Goal: Transaction & Acquisition: Subscribe to service/newsletter

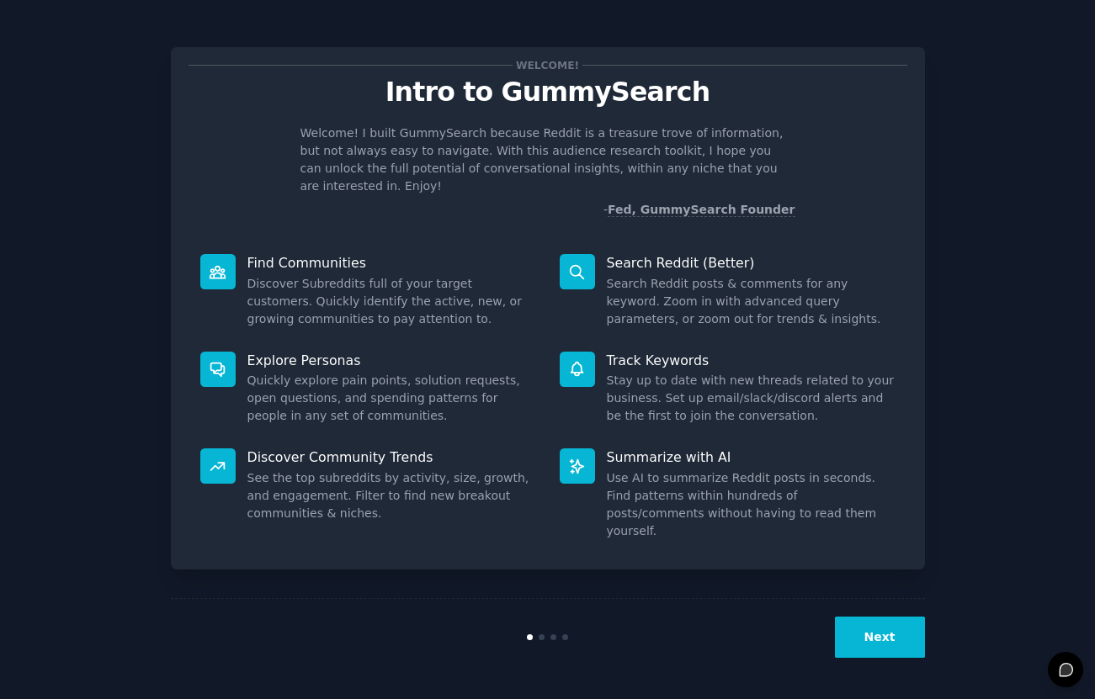
click at [890, 644] on button "Next" at bounding box center [880, 637] width 90 height 41
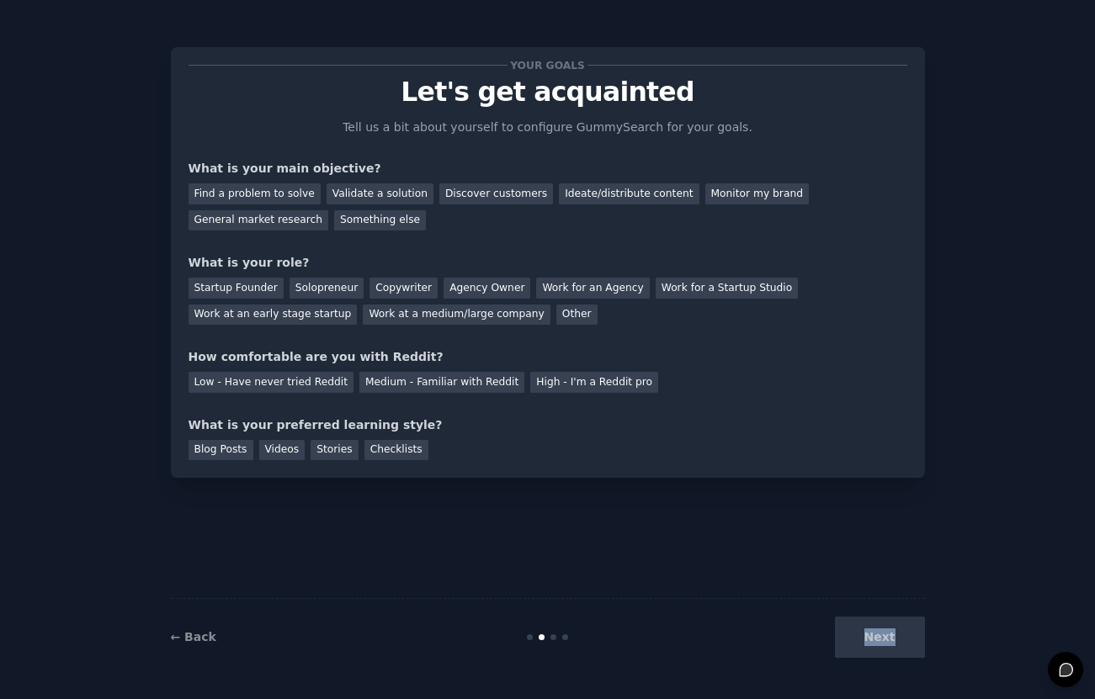
click at [890, 644] on div "Next" at bounding box center [799, 637] width 252 height 41
click at [302, 378] on div "Low - Have never tried Reddit" at bounding box center [271, 382] width 165 height 21
click at [248, 286] on div "Startup Founder" at bounding box center [236, 288] width 95 height 21
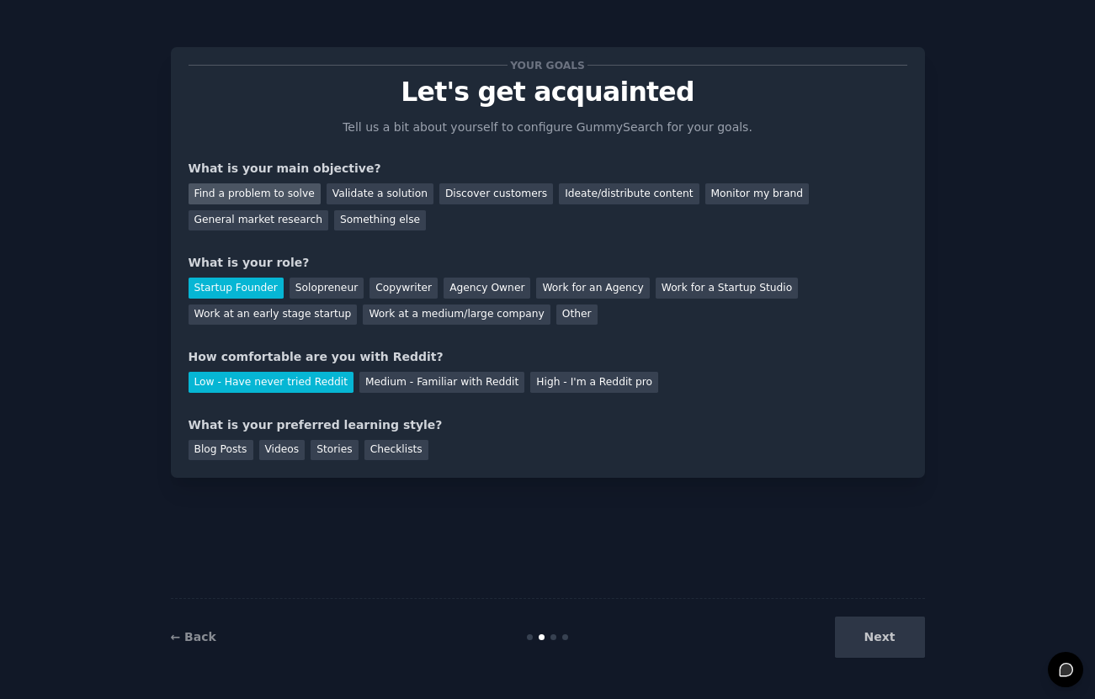
click at [296, 196] on div "Find a problem to solve" at bounding box center [255, 193] width 132 height 21
click at [229, 449] on div "Blog Posts" at bounding box center [221, 450] width 65 height 21
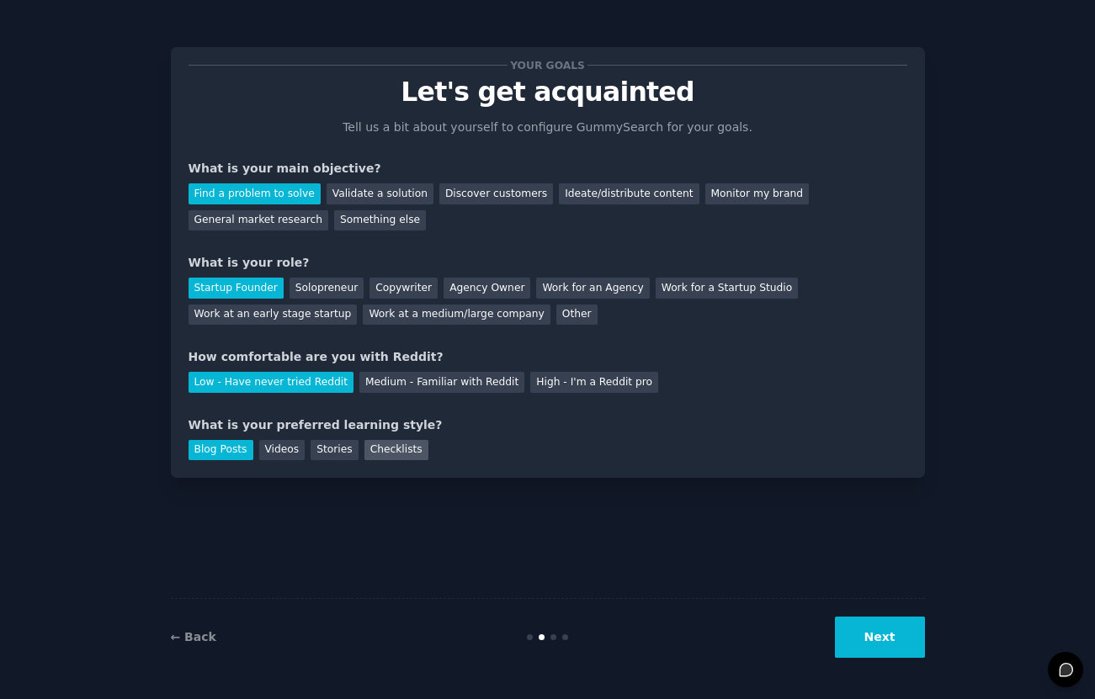
click at [372, 449] on div "Checklists" at bounding box center [396, 450] width 64 height 21
click at [854, 642] on button "Next" at bounding box center [880, 637] width 90 height 41
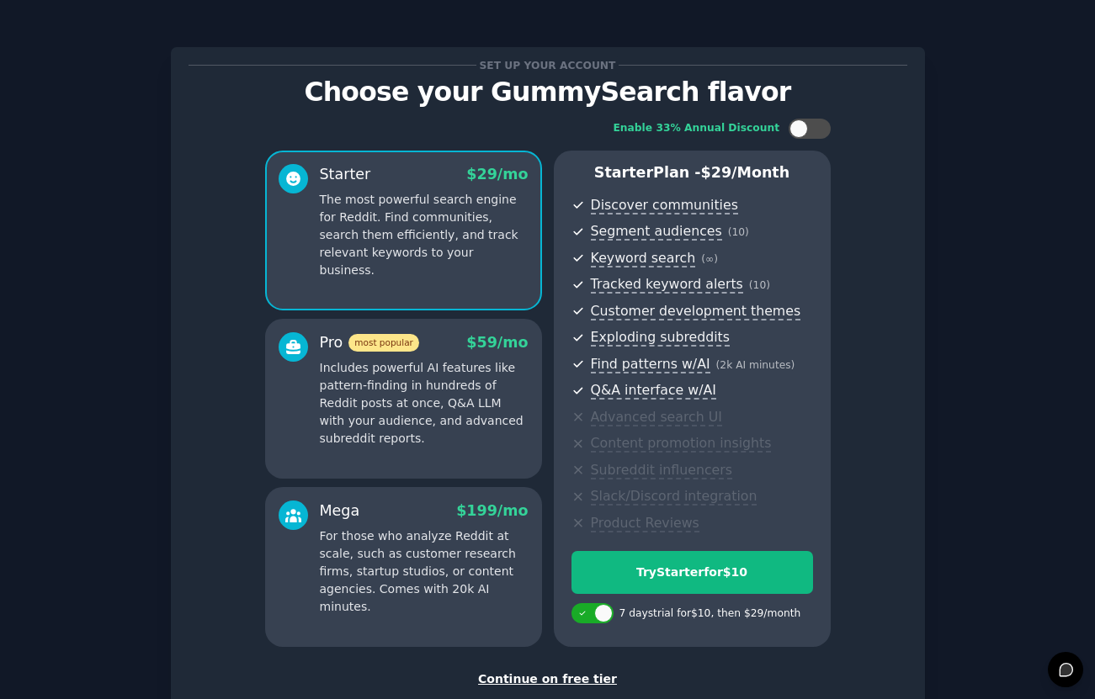
click at [474, 381] on p "Includes powerful AI features like pattern-finding in hundreds of Reddit posts …" at bounding box center [424, 403] width 209 height 88
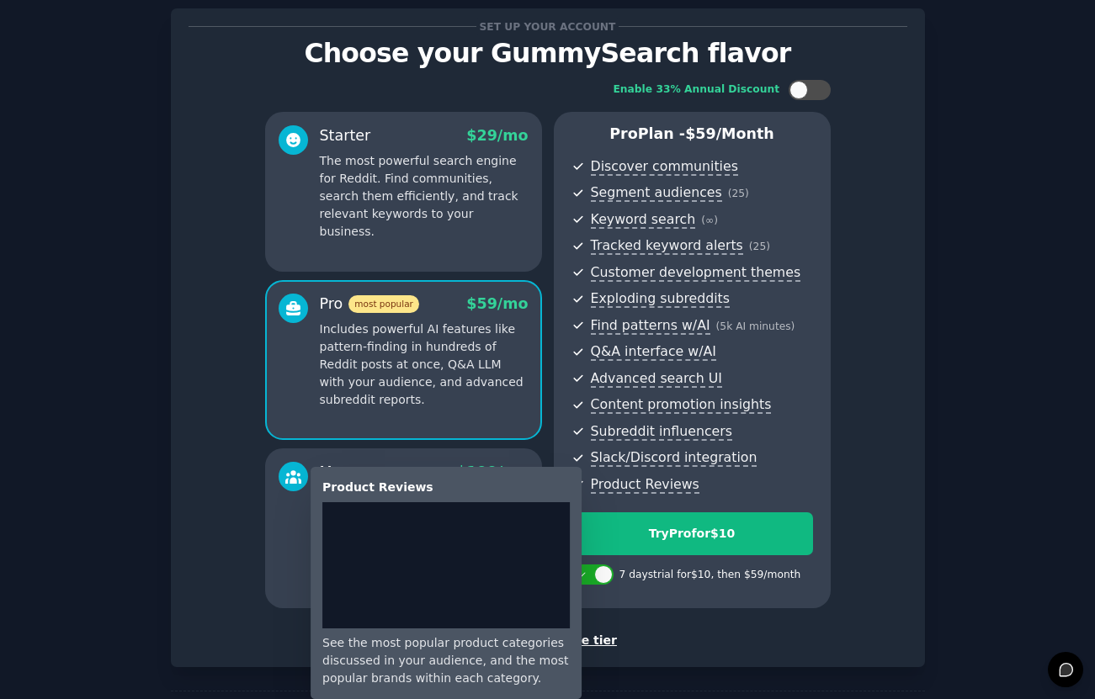
scroll to position [41, 0]
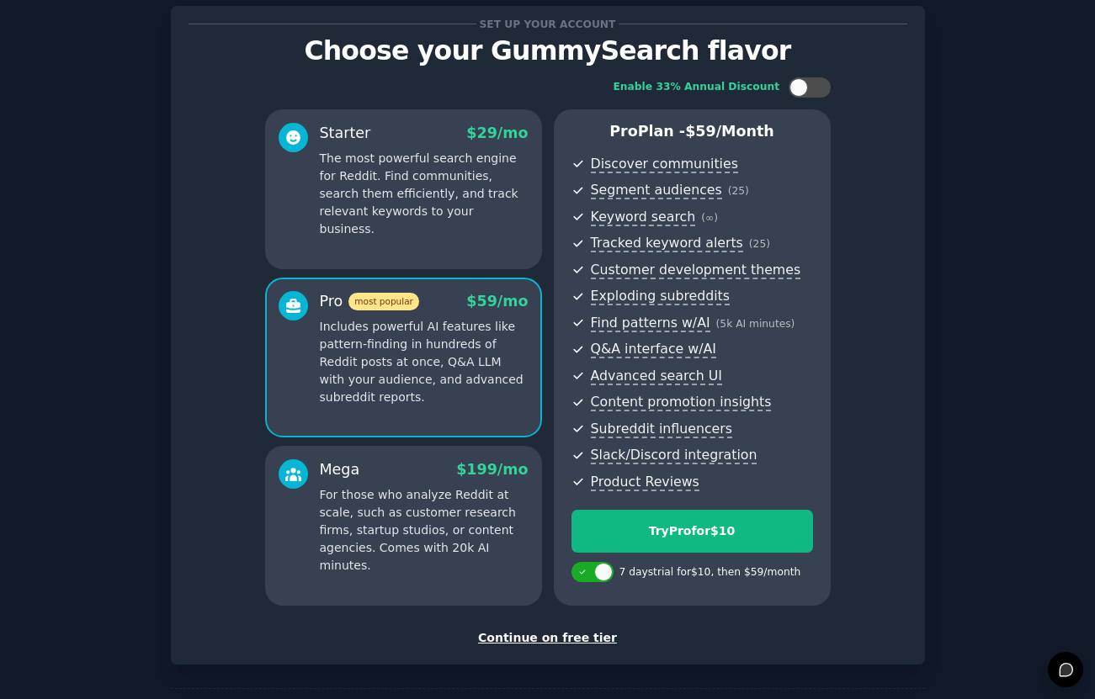
click at [429, 197] on p "The most powerful search engine for Reddit. Find communities, search them effic…" at bounding box center [424, 194] width 209 height 88
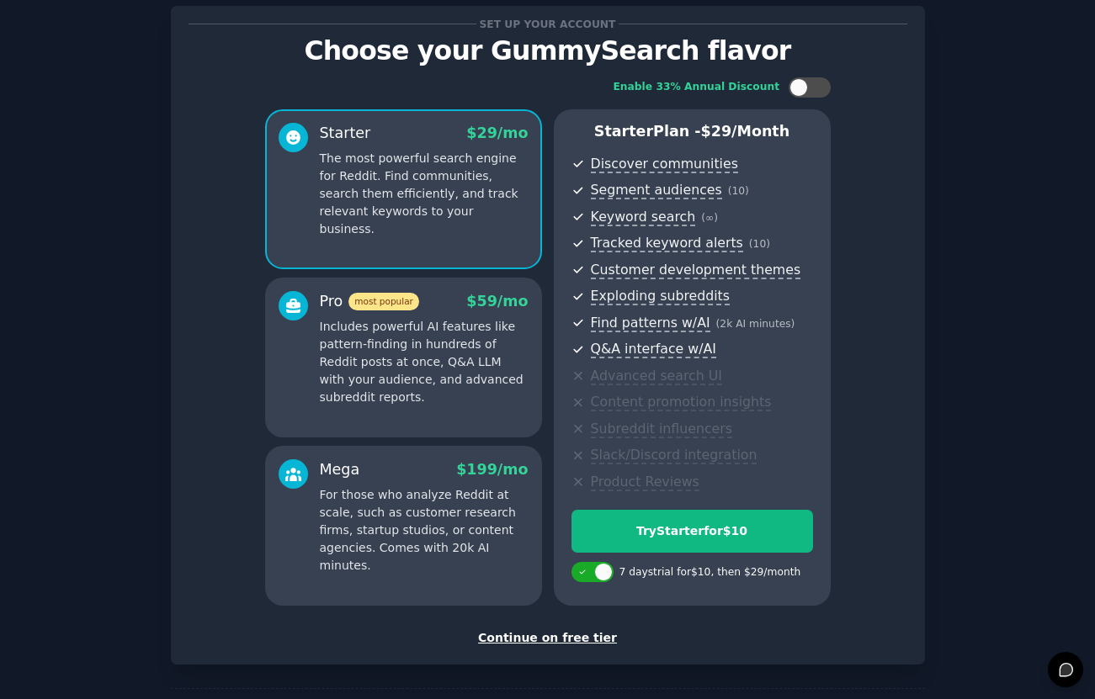
click at [429, 303] on div "Pro most popular $ 59 /mo" at bounding box center [424, 301] width 209 height 21
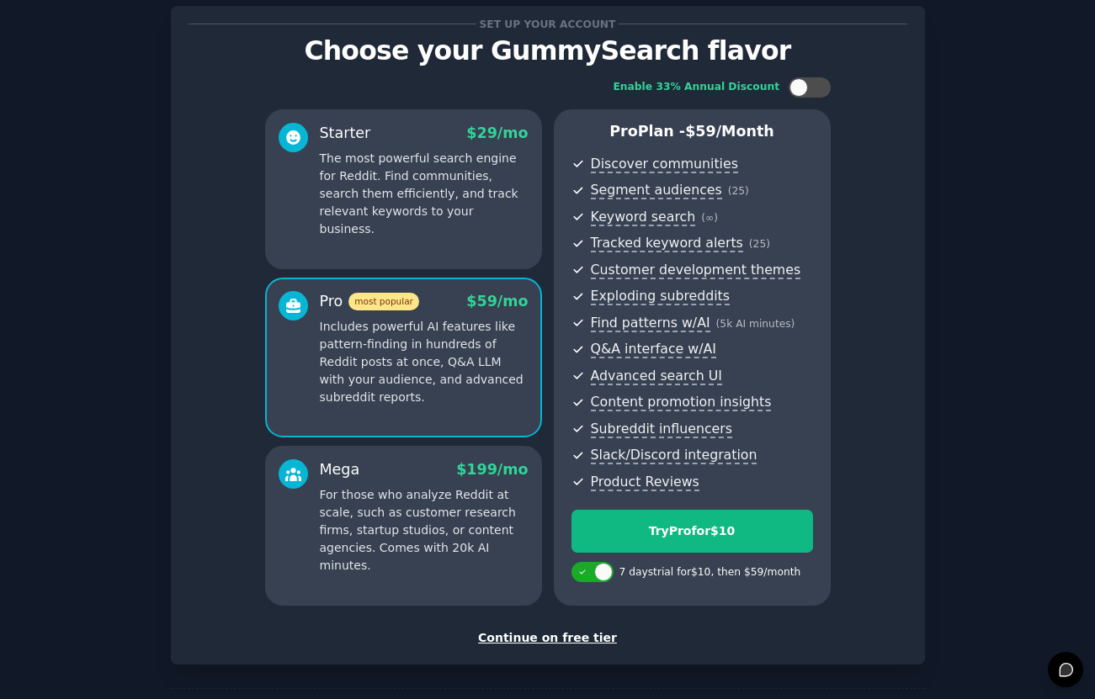
click at [449, 219] on p "The most powerful search engine for Reddit. Find communities, search them effic…" at bounding box center [424, 194] width 209 height 88
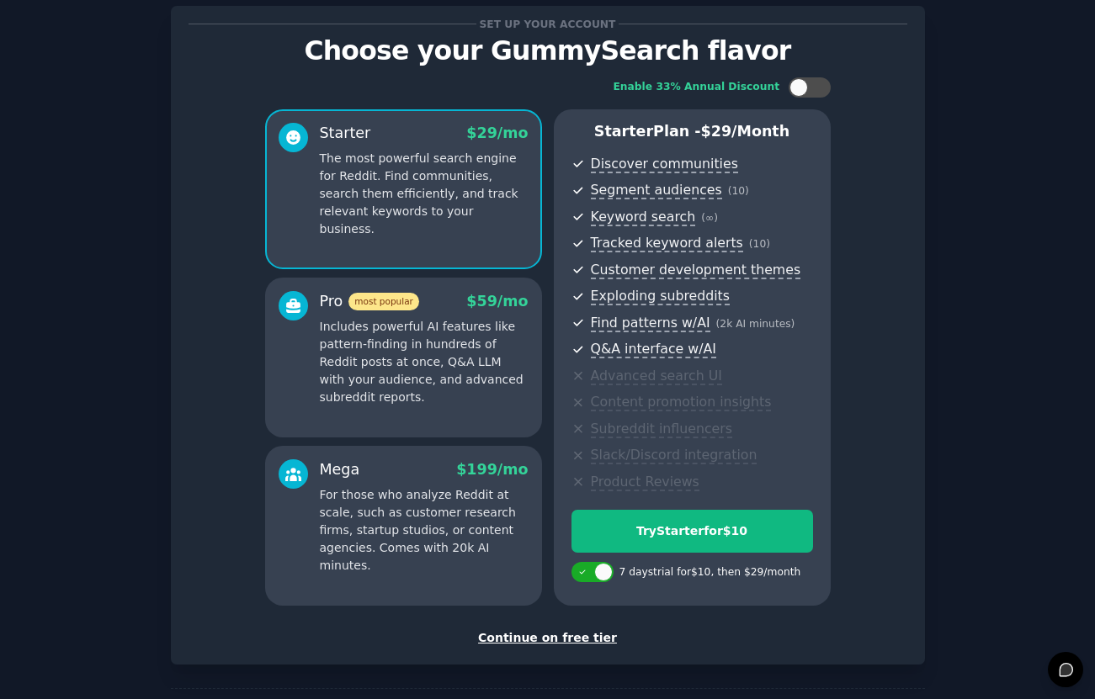
click at [433, 326] on p "Includes powerful AI features like pattern-finding in hundreds of Reddit posts …" at bounding box center [424, 362] width 209 height 88
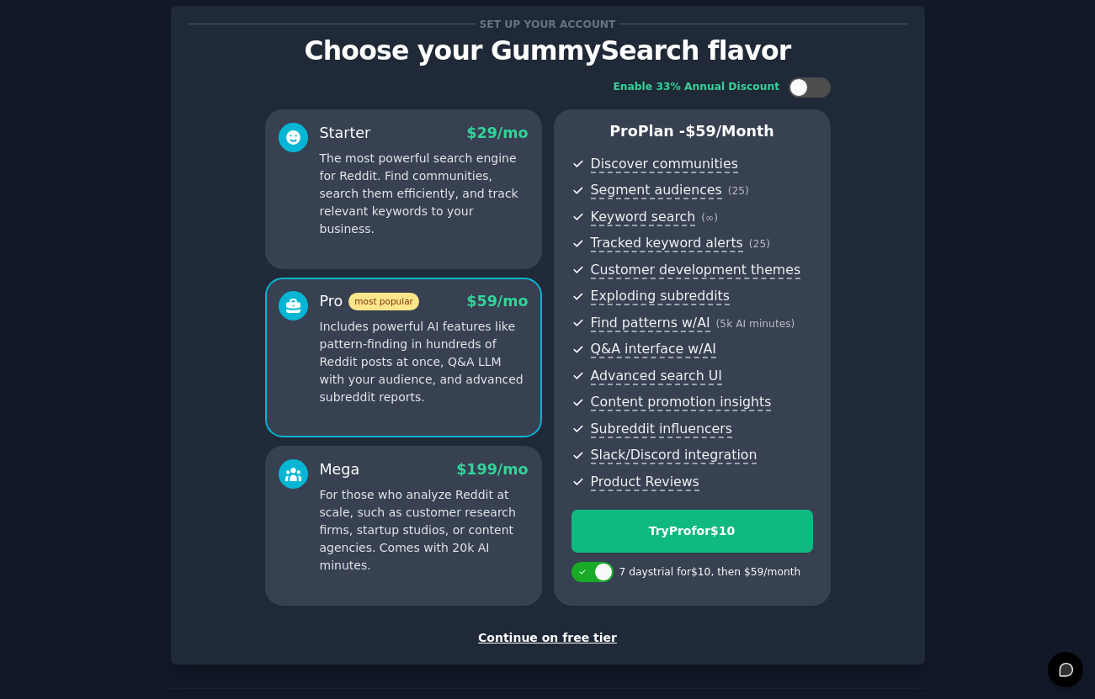
click at [554, 638] on div "Continue on free tier" at bounding box center [548, 639] width 719 height 18
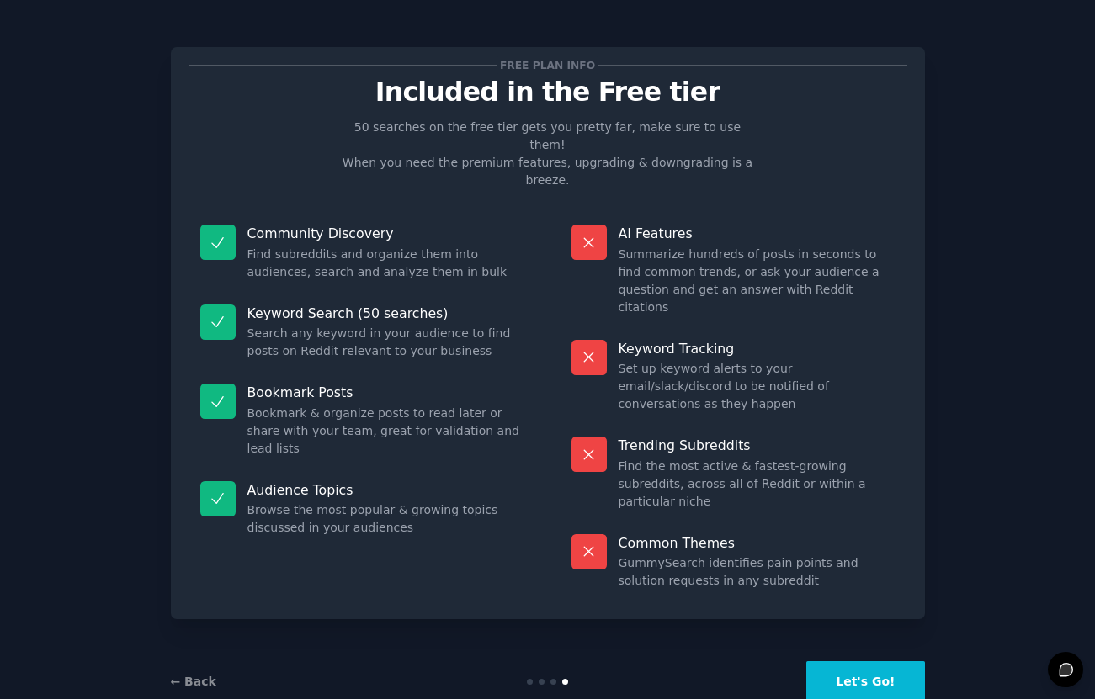
click at [847, 662] on button "Let's Go!" at bounding box center [865, 682] width 118 height 41
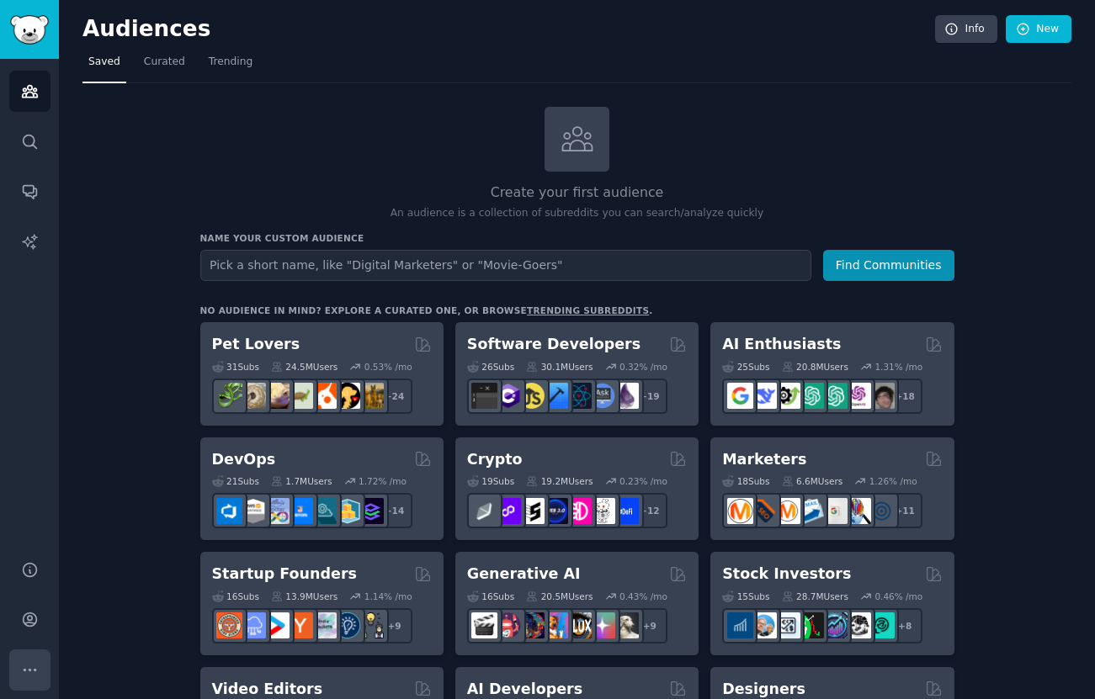
click at [34, 669] on icon "Sidebar" at bounding box center [30, 670] width 12 height 2
click at [45, 627] on link "Account" at bounding box center [29, 619] width 41 height 41
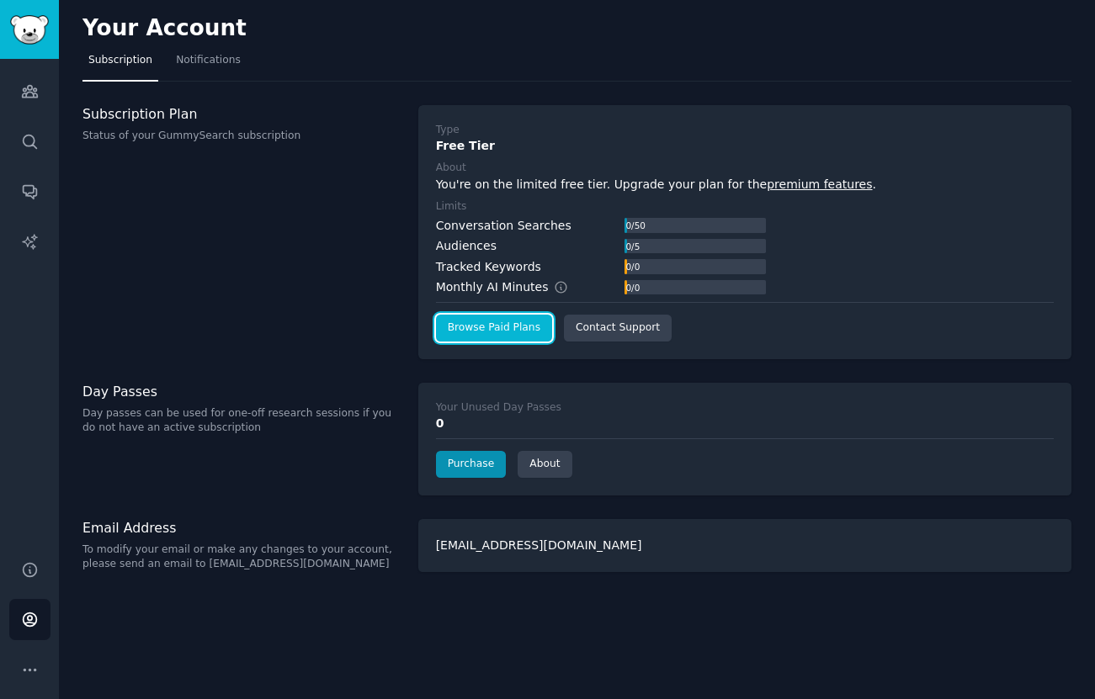
click at [508, 330] on link "Browse Paid Plans" at bounding box center [494, 328] width 116 height 27
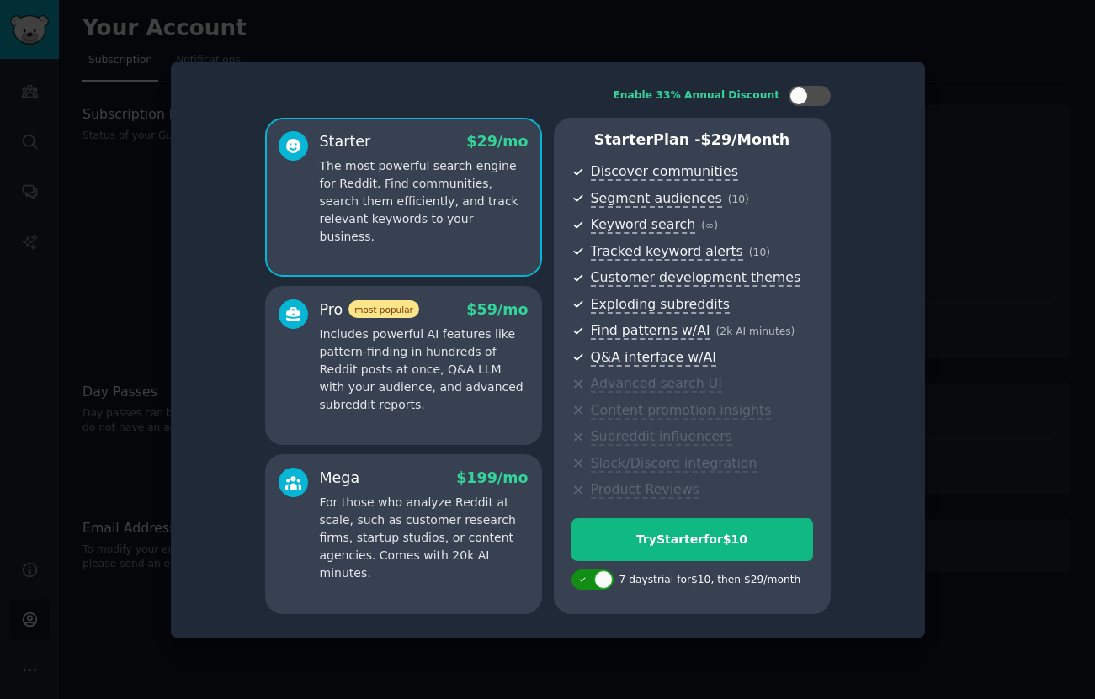
click at [591, 583] on div at bounding box center [593, 580] width 42 height 20
click at [397, 396] on p "Includes powerful AI features like pattern-finding in hundreds of Reddit posts …" at bounding box center [424, 370] width 209 height 88
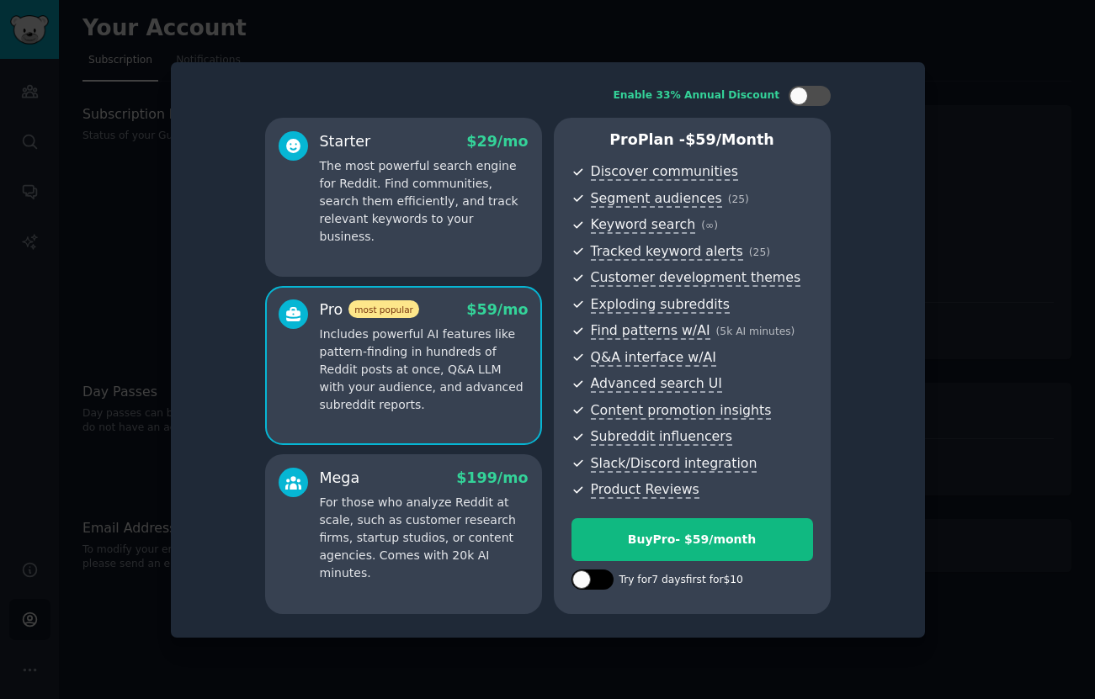
click at [593, 582] on div at bounding box center [593, 580] width 42 height 20
checkbox input "true"
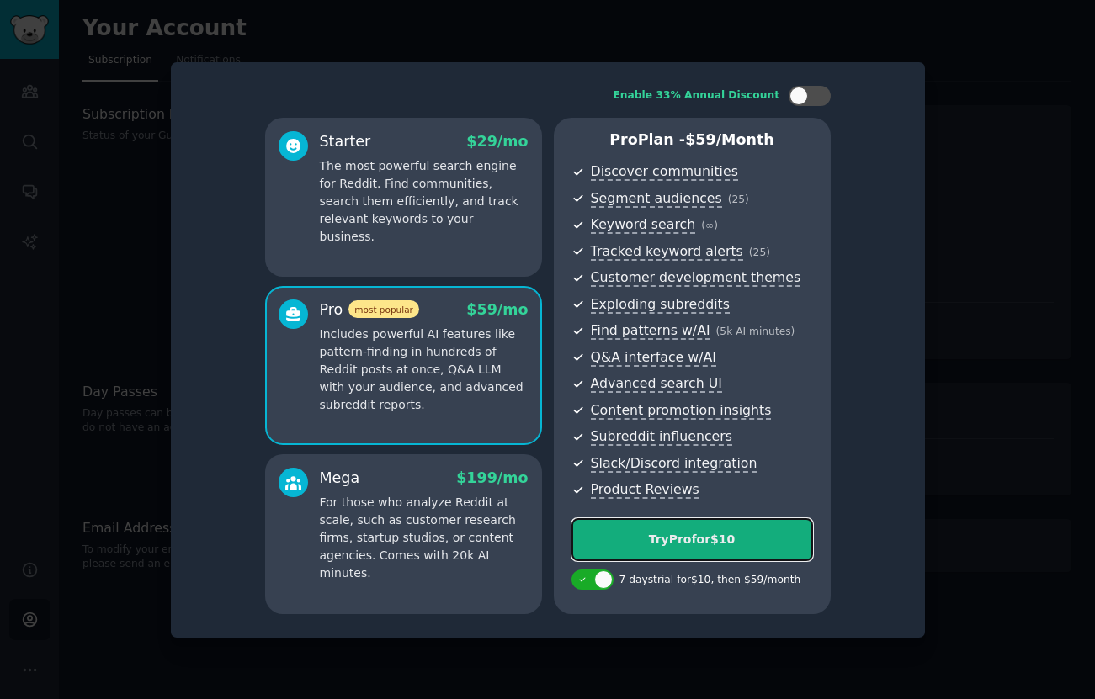
click at [742, 540] on div "Try Pro for $10" at bounding box center [692, 540] width 240 height 18
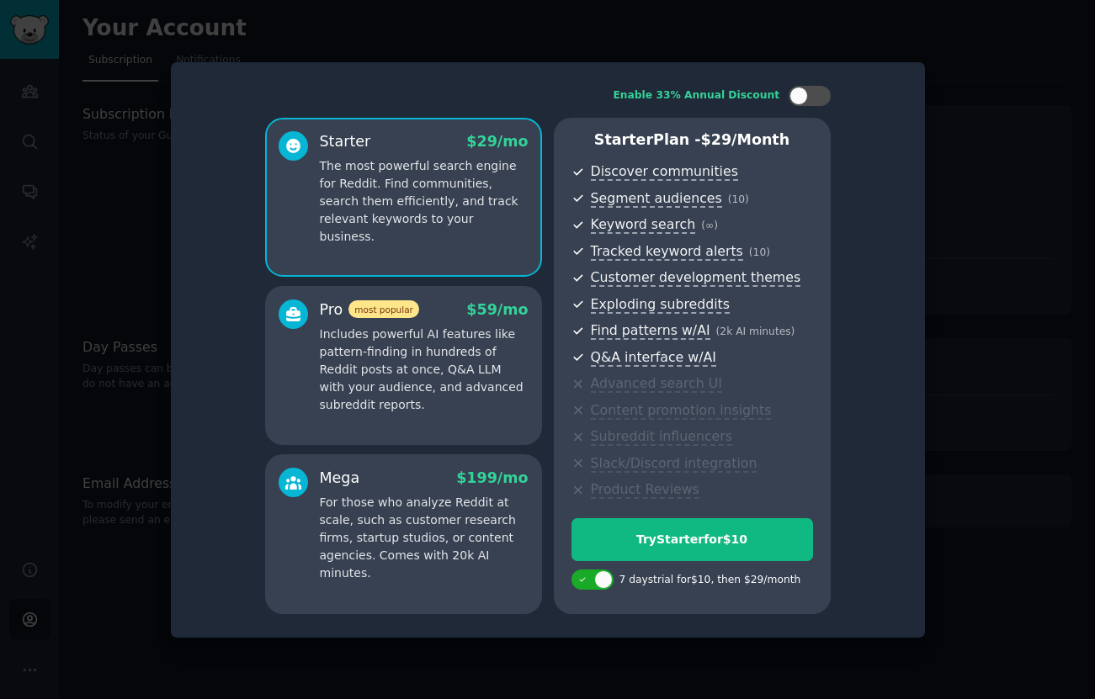
click at [421, 381] on p "Includes powerful AI features like pattern-finding in hundreds of Reddit posts …" at bounding box center [424, 370] width 209 height 88
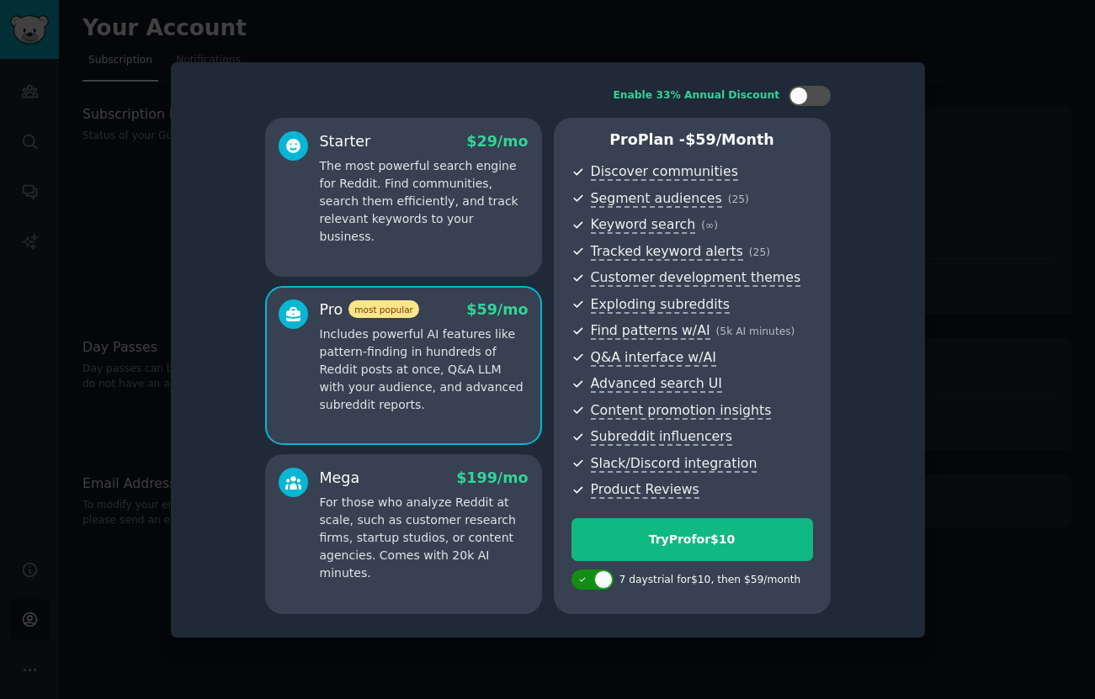
click at [588, 581] on div at bounding box center [584, 580] width 12 height 8
checkbox input "false"
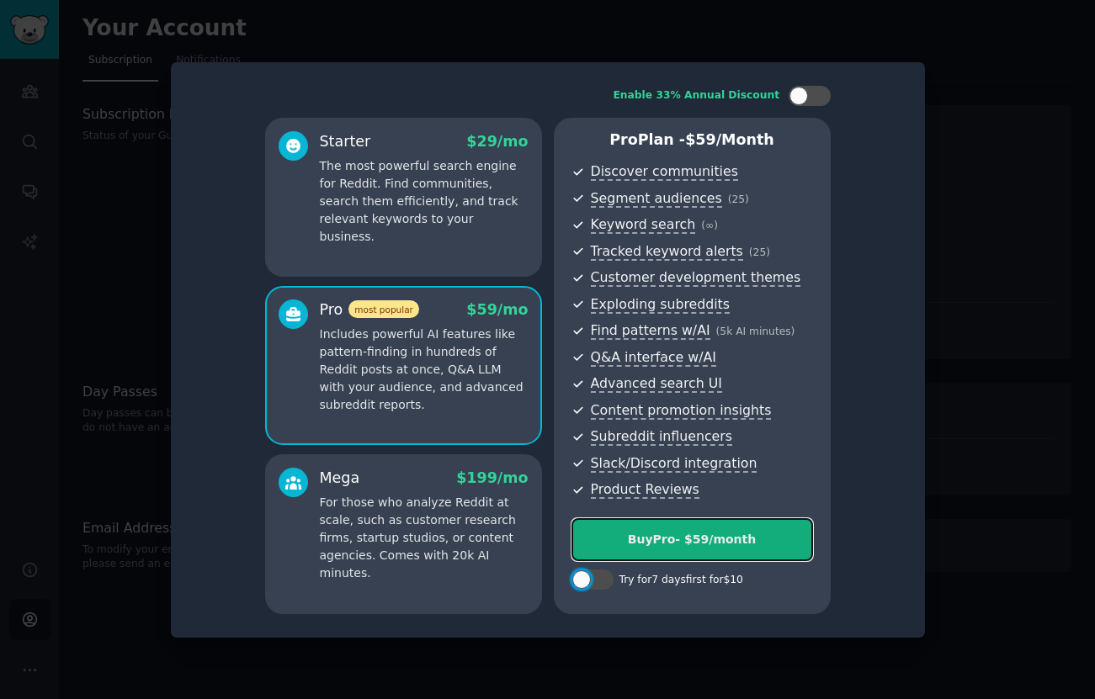
click at [649, 540] on div "Buy Pro - $ 59 /month" at bounding box center [692, 540] width 240 height 18
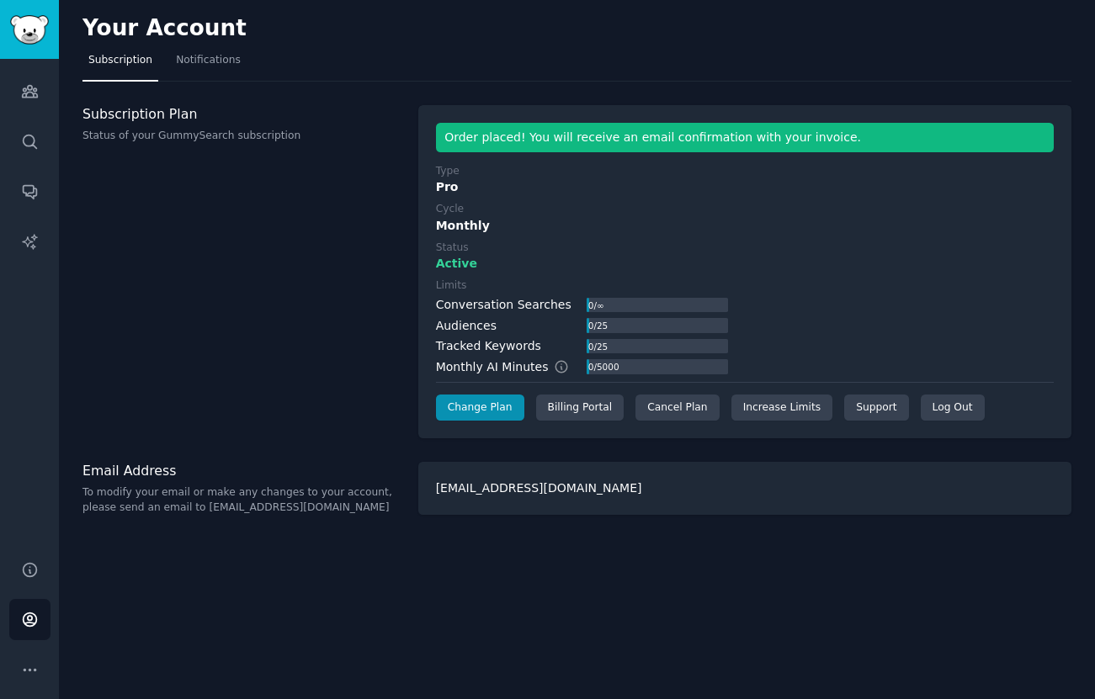
click at [482, 422] on div "Order placed! You will receive an email confirmation with your invoice. Type Pr…" at bounding box center [744, 272] width 653 height 334
click at [482, 407] on link "Change Plan" at bounding box center [480, 408] width 88 height 27
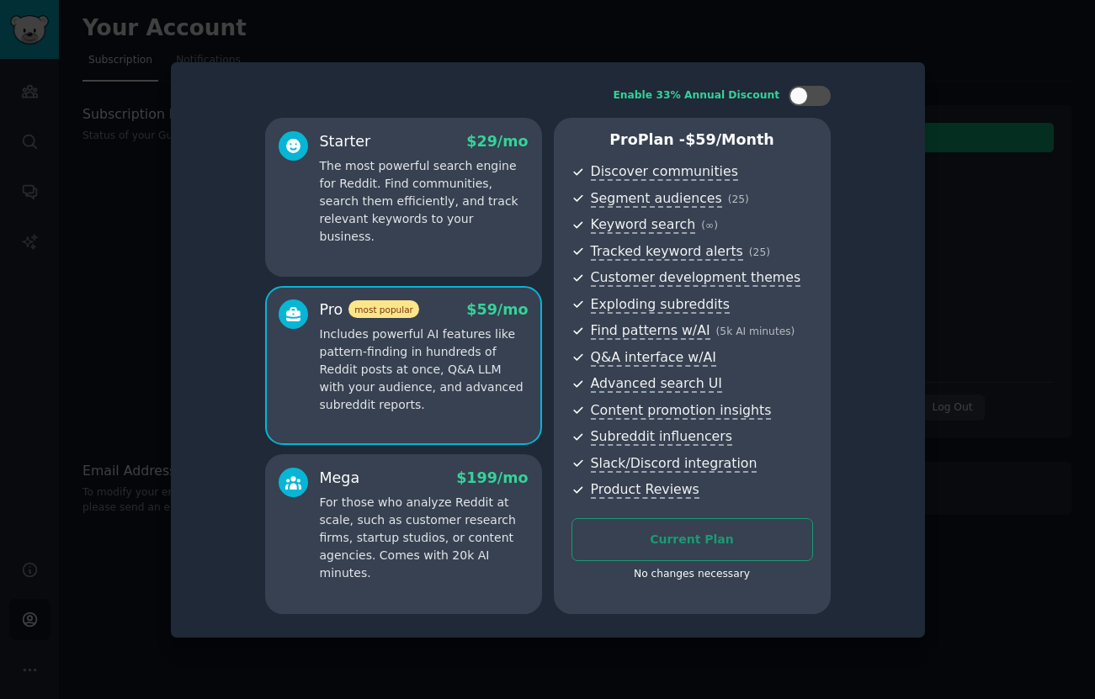
drag, startPoint x: 1000, startPoint y: 306, endPoint x: 854, endPoint y: 312, distance: 145.8
click at [999, 306] on div at bounding box center [547, 349] width 1095 height 699
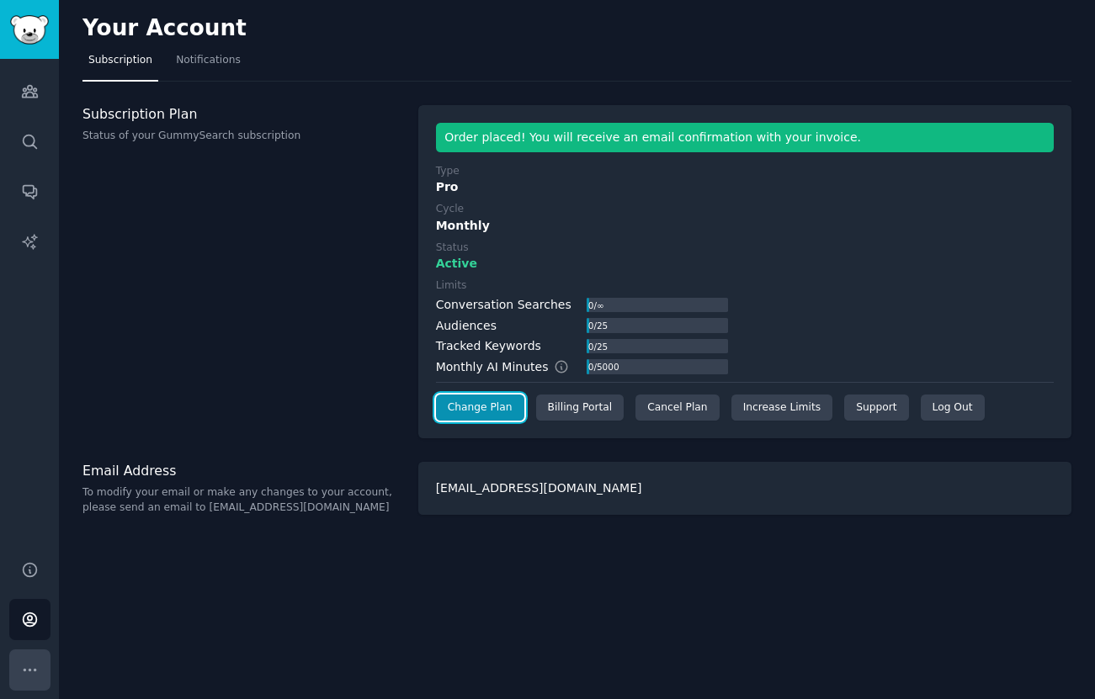
click at [17, 661] on button "More" at bounding box center [29, 670] width 41 height 41
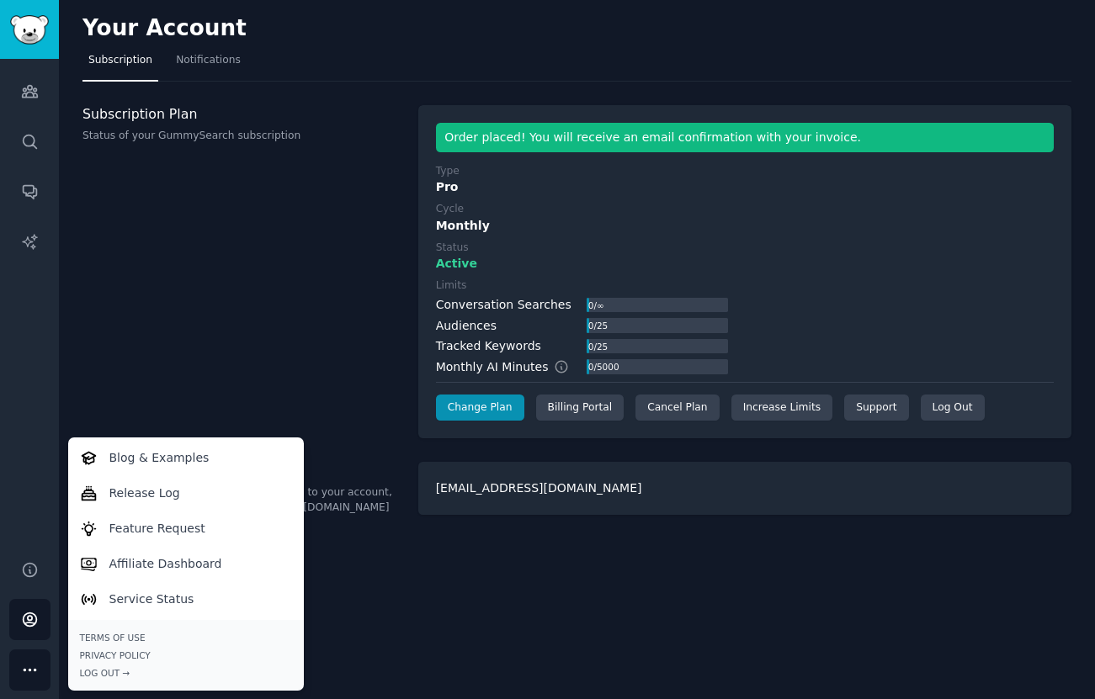
click at [301, 392] on div "Subscription Plan Status of your GummySearch subscription" at bounding box center [241, 272] width 318 height 334
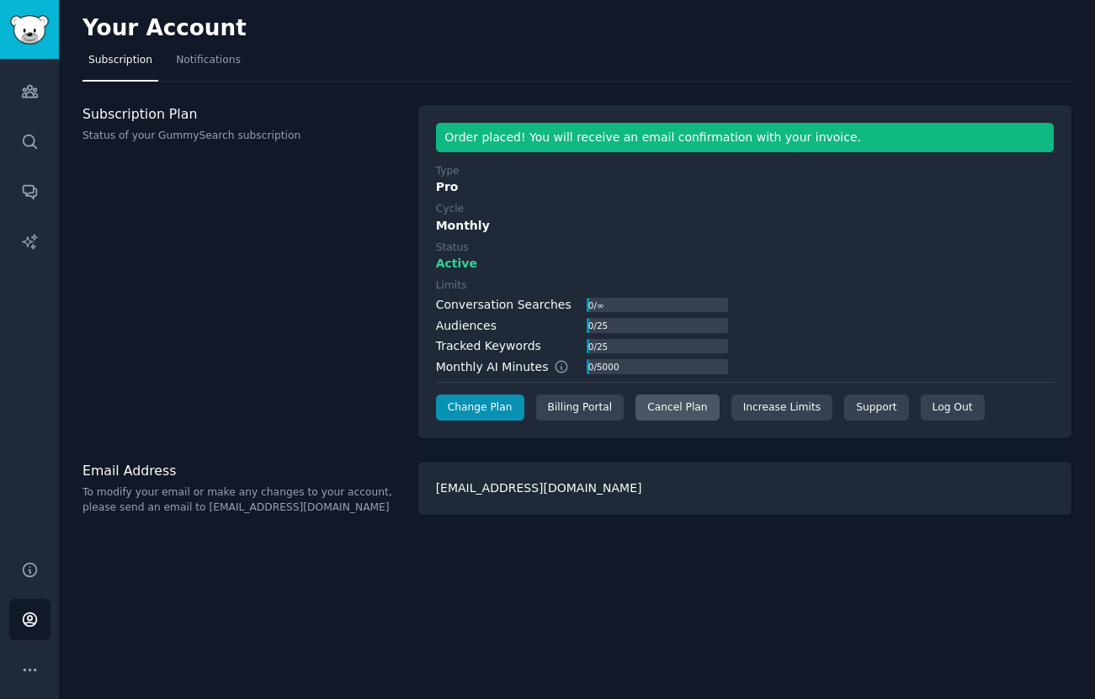
click at [683, 406] on div "Cancel Plan" at bounding box center [677, 408] width 83 height 27
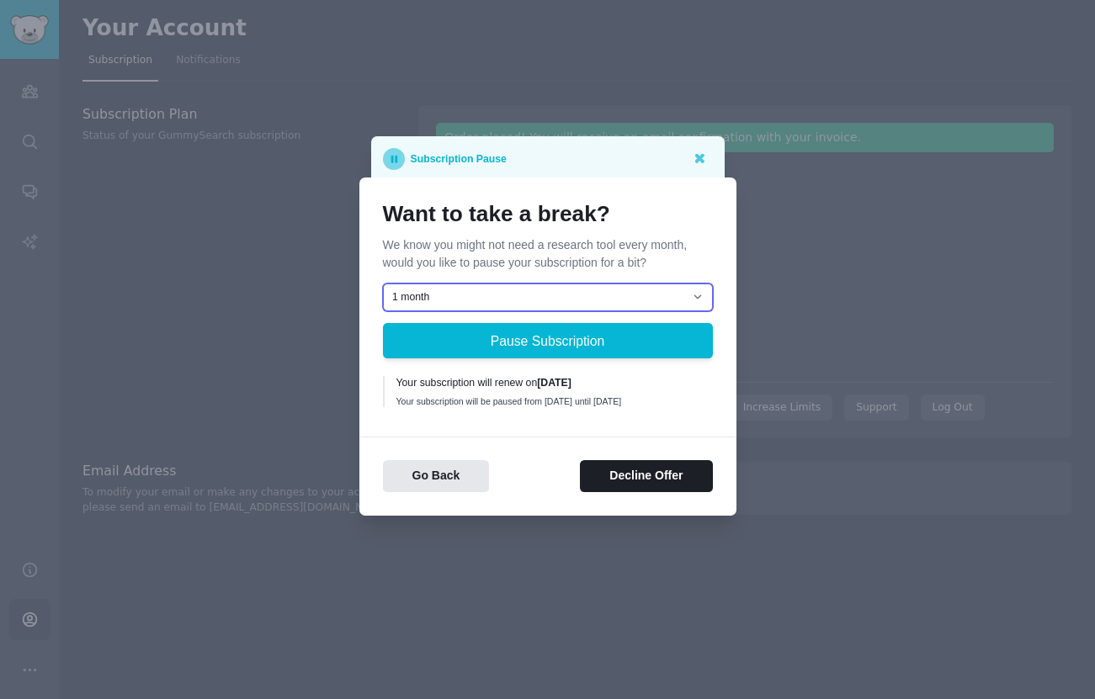
click at [586, 295] on select "1 month 2 months 3 months Choose a custom date to resume" at bounding box center [548, 298] width 330 height 29
click at [591, 284] on select "1 month 2 months 3 months Choose a custom date to resume" at bounding box center [548, 298] width 330 height 29
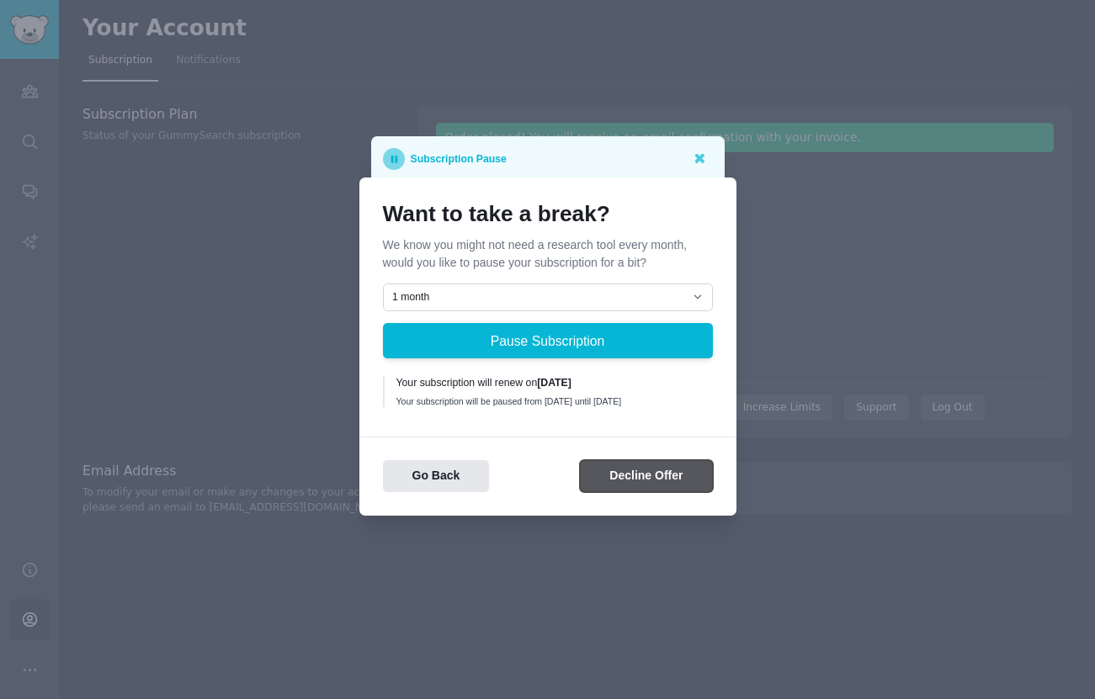
click at [641, 490] on button "Decline Offer" at bounding box center [646, 476] width 132 height 33
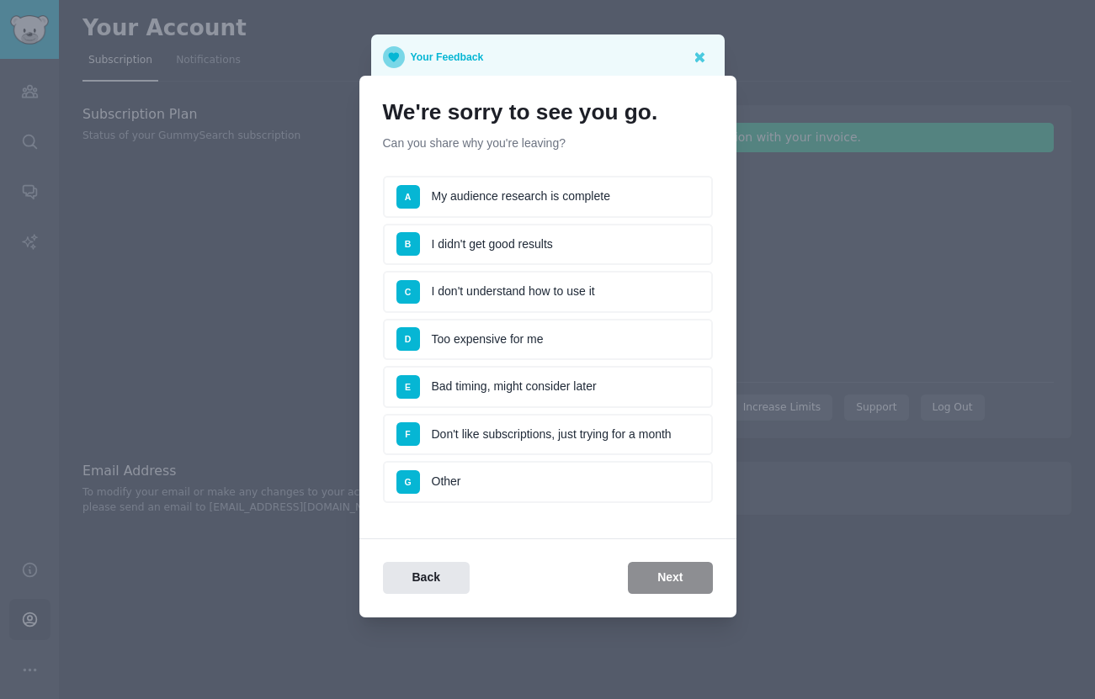
click at [624, 487] on li "G Other" at bounding box center [548, 482] width 330 height 42
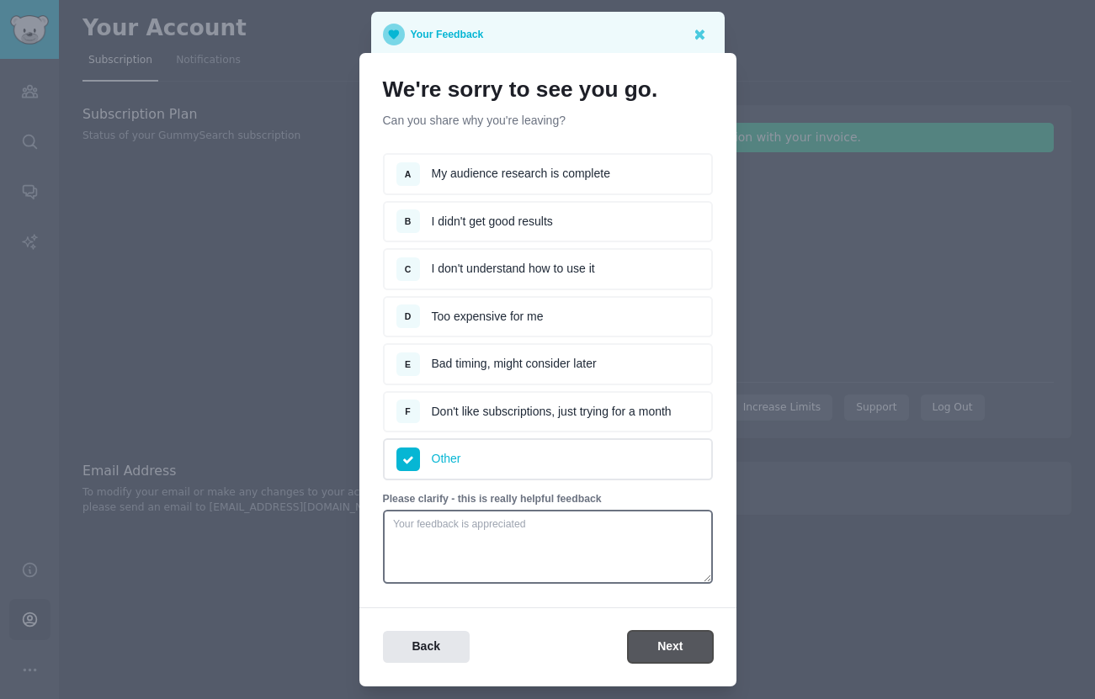
click at [673, 657] on button "Next" at bounding box center [670, 647] width 84 height 33
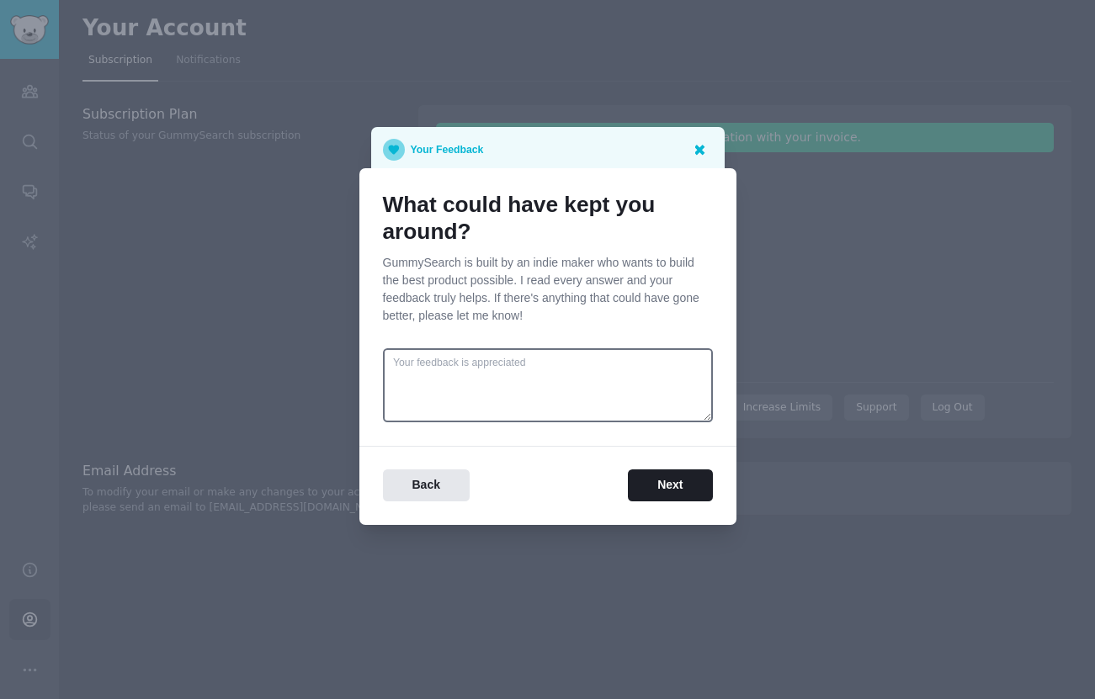
click at [702, 150] on icon at bounding box center [700, 150] width 10 height 10
